Goal: Transaction & Acquisition: Purchase product/service

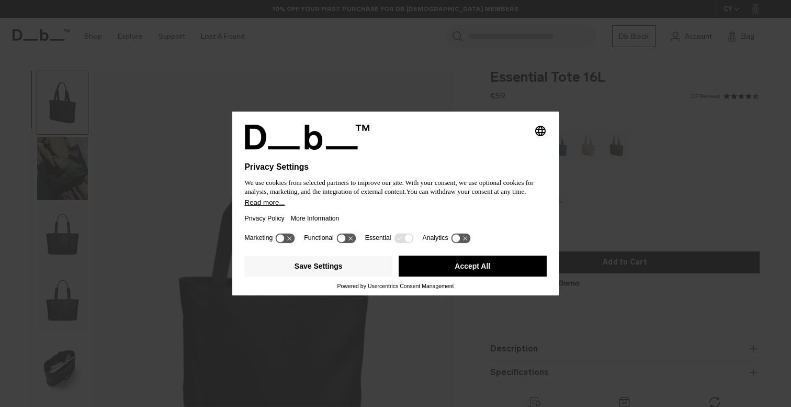
click at [426, 271] on button "Accept All" at bounding box center [473, 265] width 148 height 21
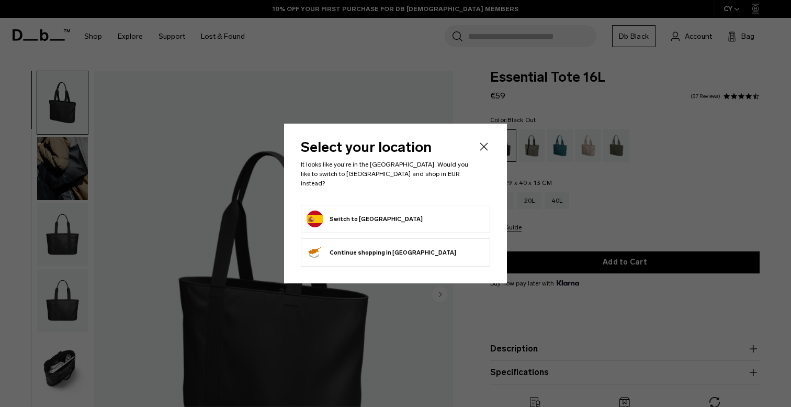
click at [482, 153] on icon "Close" at bounding box center [484, 146] width 13 height 13
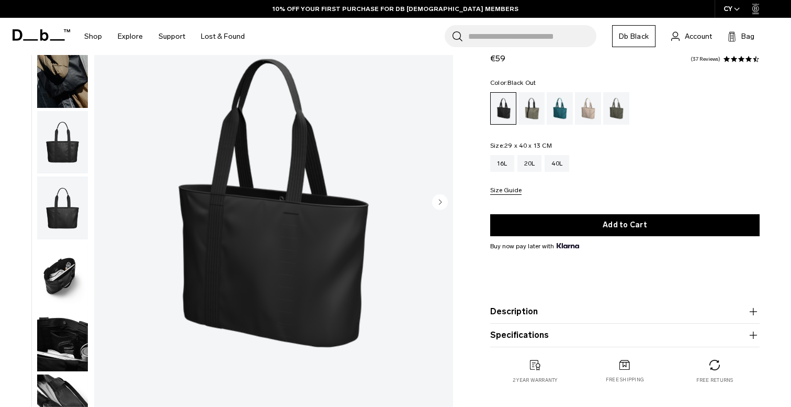
scroll to position [128, 0]
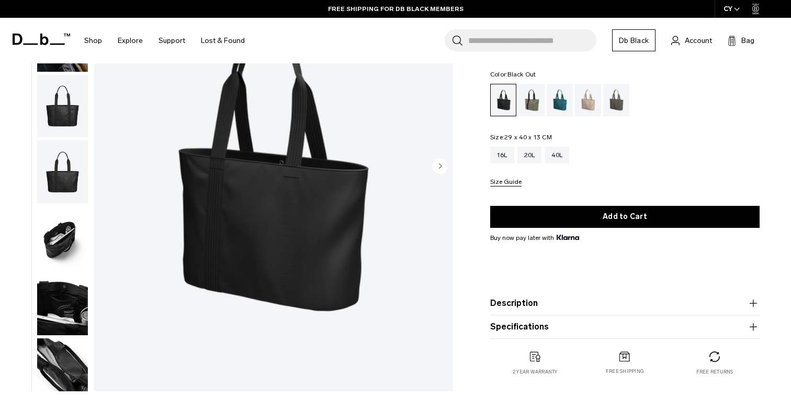
click at [441, 165] on icon "Next slide" at bounding box center [440, 165] width 3 height 5
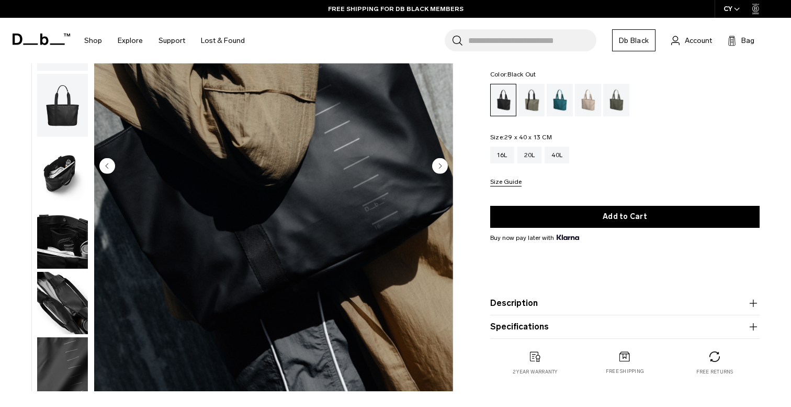
click at [441, 165] on icon "Next slide" at bounding box center [440, 165] width 3 height 5
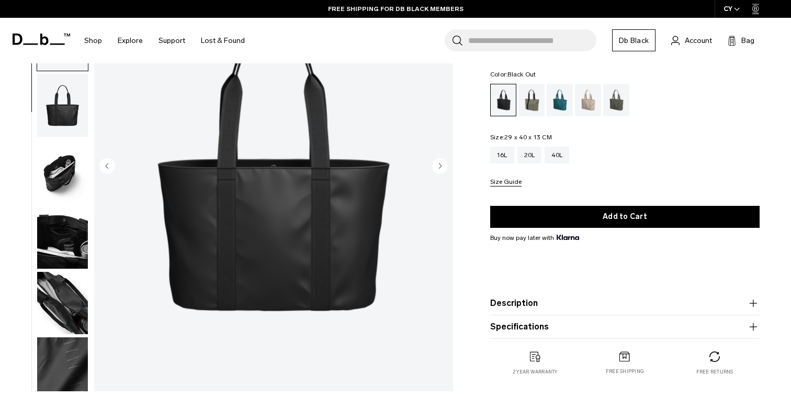
scroll to position [82, 0]
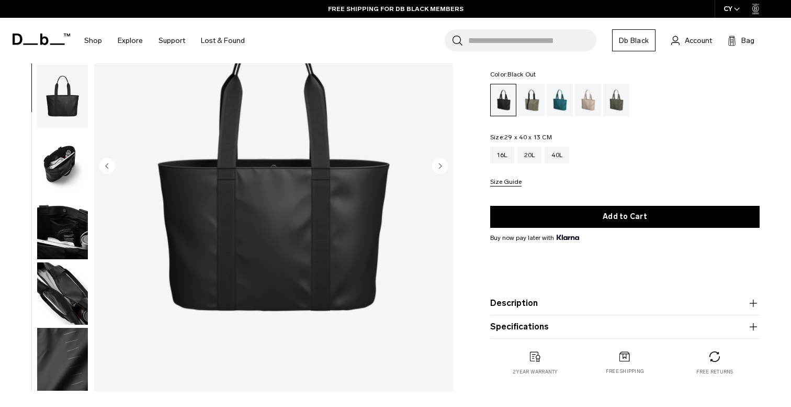
click at [441, 165] on icon "Next slide" at bounding box center [440, 165] width 3 height 5
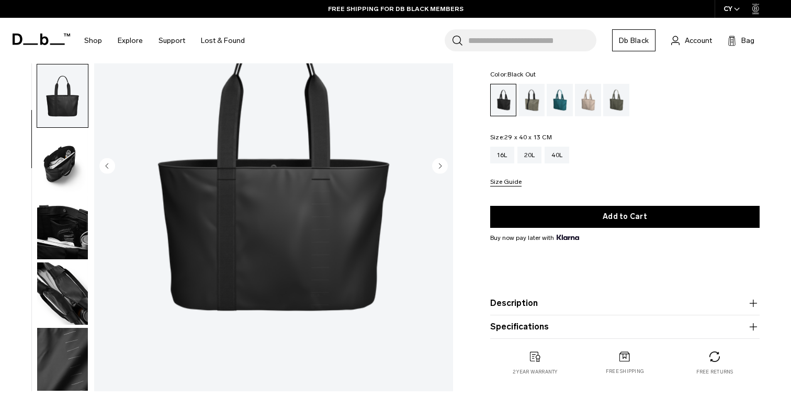
click at [441, 165] on icon "Next slide" at bounding box center [440, 165] width 3 height 5
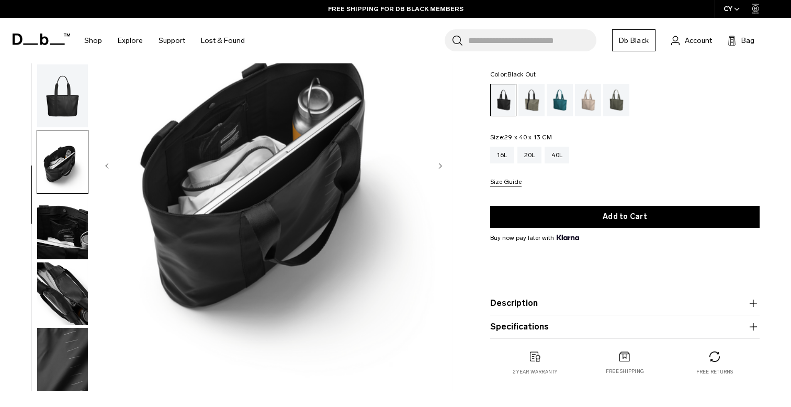
click at [441, 165] on icon "Next slide" at bounding box center [440, 165] width 3 height 5
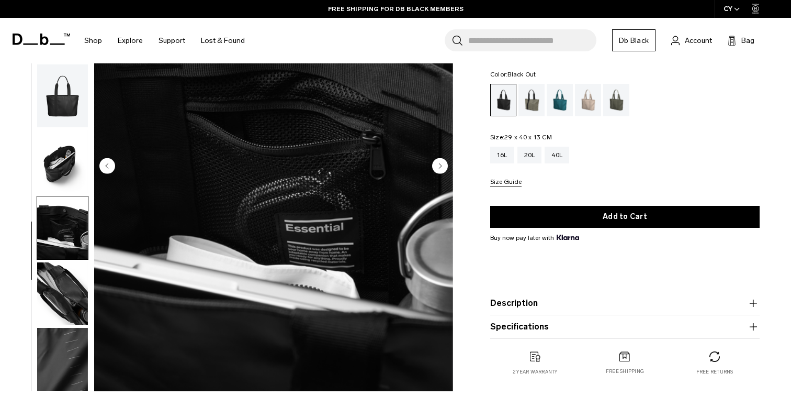
click at [441, 165] on icon "Next slide" at bounding box center [440, 165] width 3 height 5
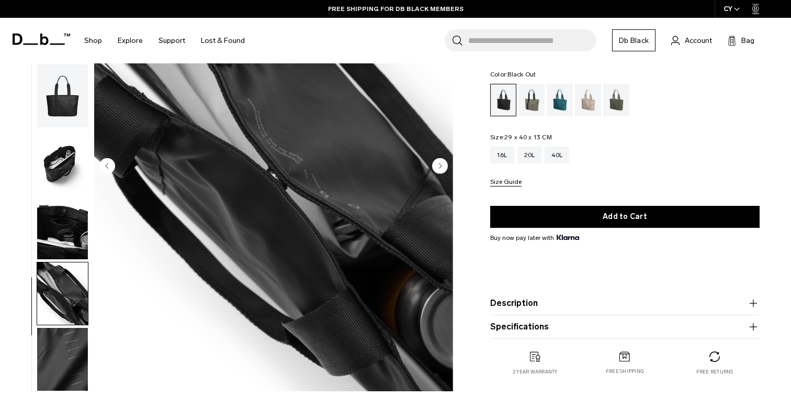
click at [441, 165] on icon "Next slide" at bounding box center [440, 165] width 3 height 5
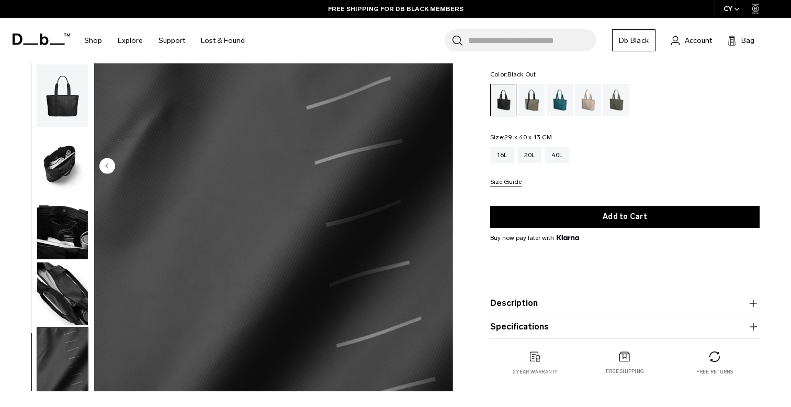
click at [441, 165] on img "8 / 8" at bounding box center [273, 166] width 359 height 448
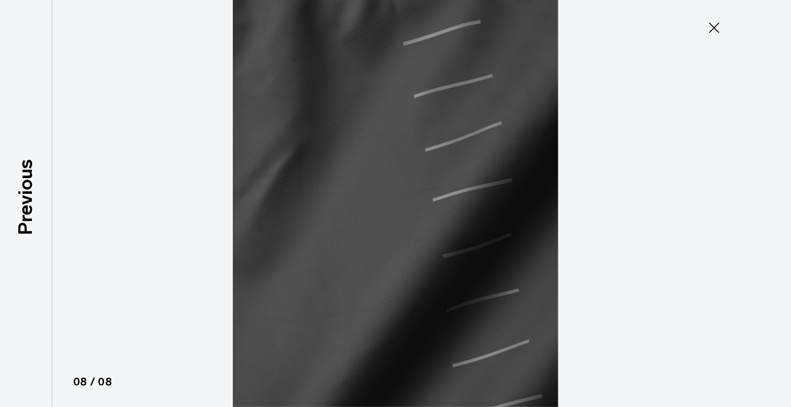
click at [715, 27] on icon at bounding box center [714, 28] width 10 height 10
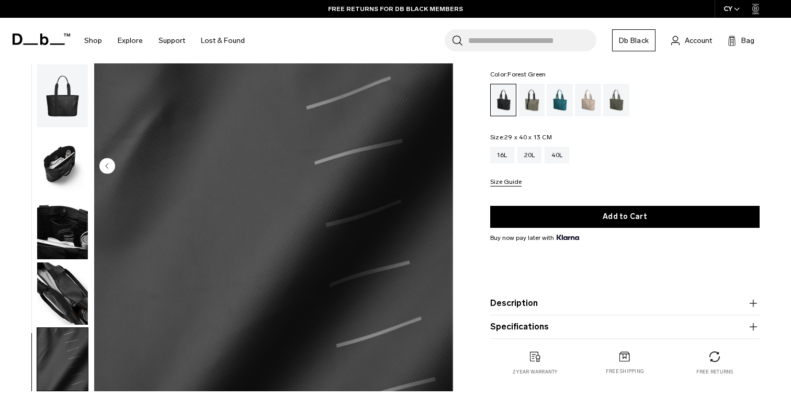
click at [529, 98] on div "Forest Green" at bounding box center [532, 100] width 27 height 32
